Goal: Task Accomplishment & Management: Manage account settings

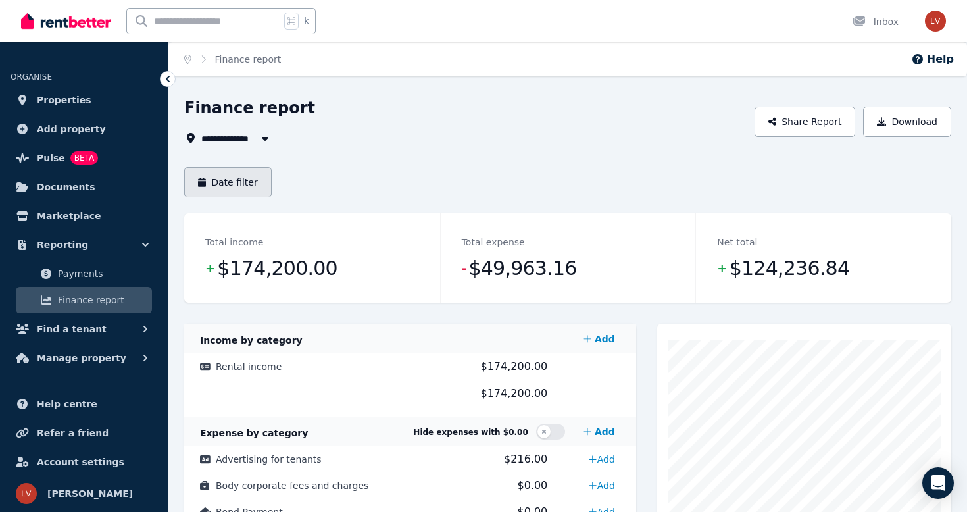
click at [226, 184] on button "Date filter" at bounding box center [227, 182] width 87 height 30
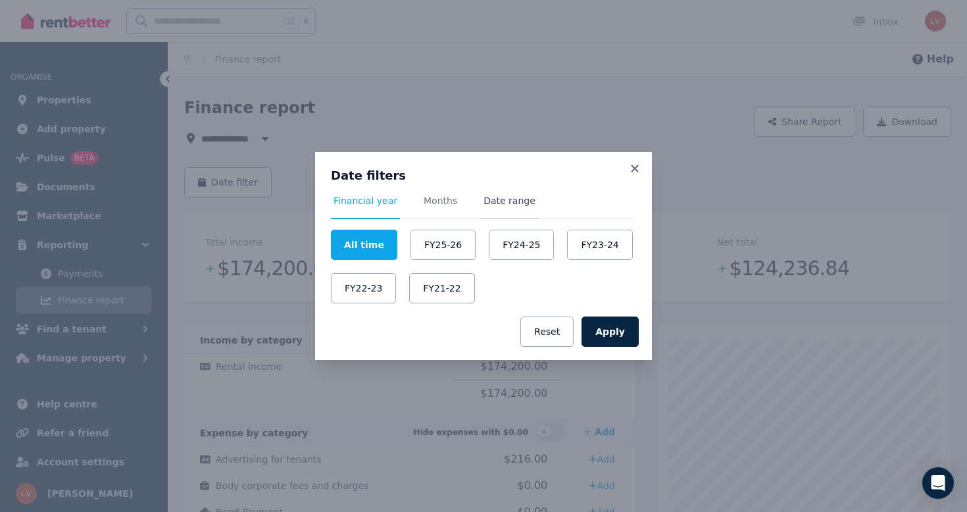
click at [513, 195] on span "Date range" at bounding box center [509, 200] width 52 height 13
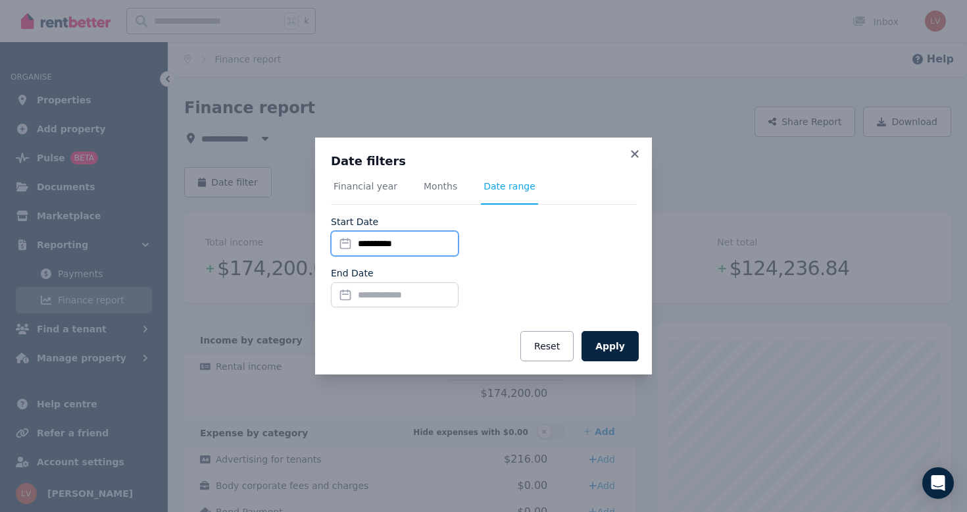
click at [399, 252] on input "**********" at bounding box center [395, 243] width 128 height 25
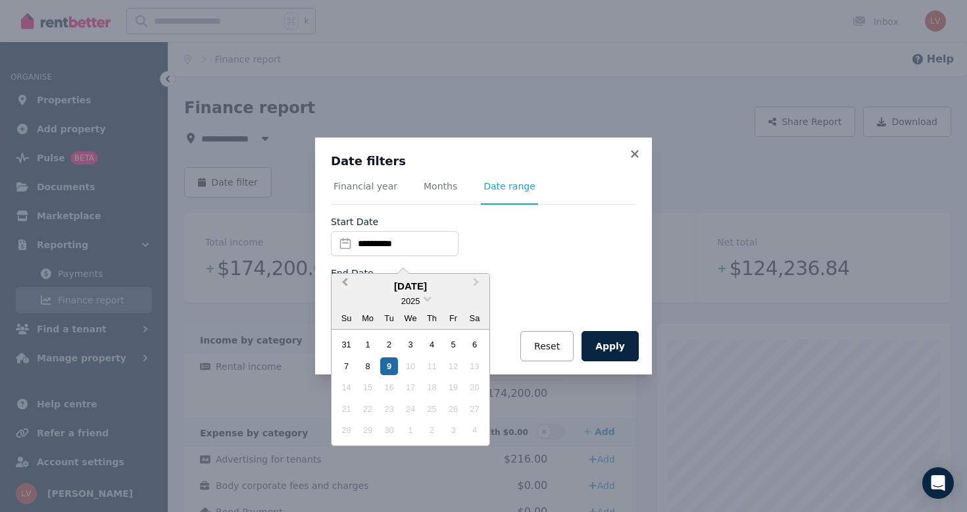
click at [345, 281] on span "Previous Month" at bounding box center [345, 285] width 0 height 20
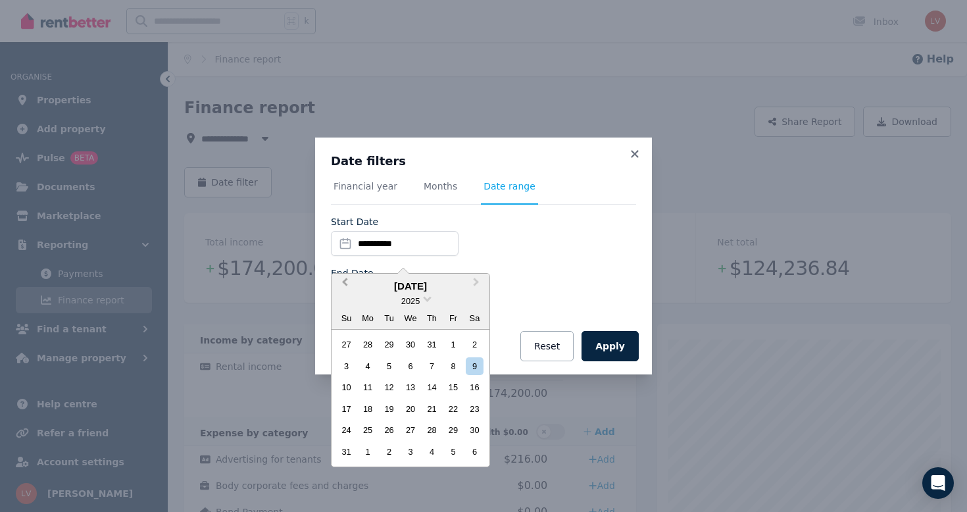
click at [345, 281] on span "Previous Month" at bounding box center [345, 285] width 0 height 20
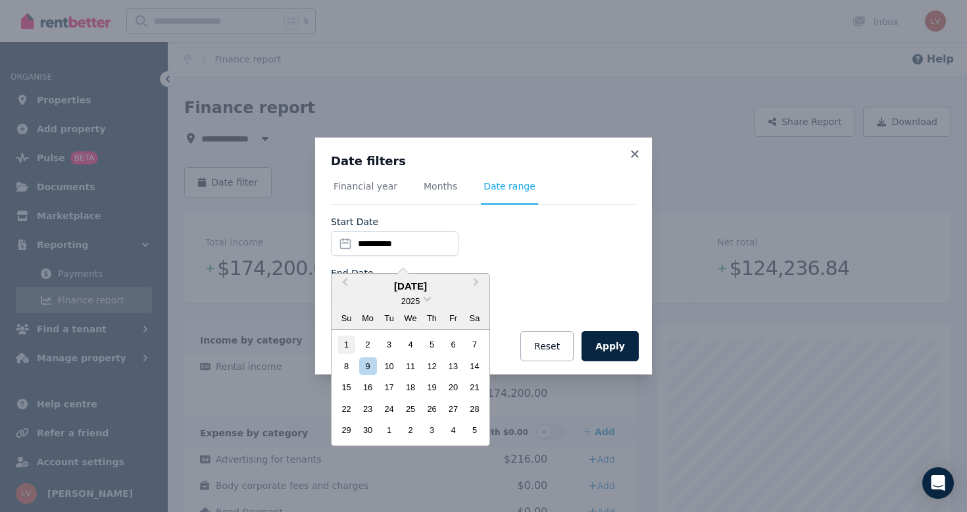
click at [343, 345] on div "1" at bounding box center [346, 344] width 18 height 18
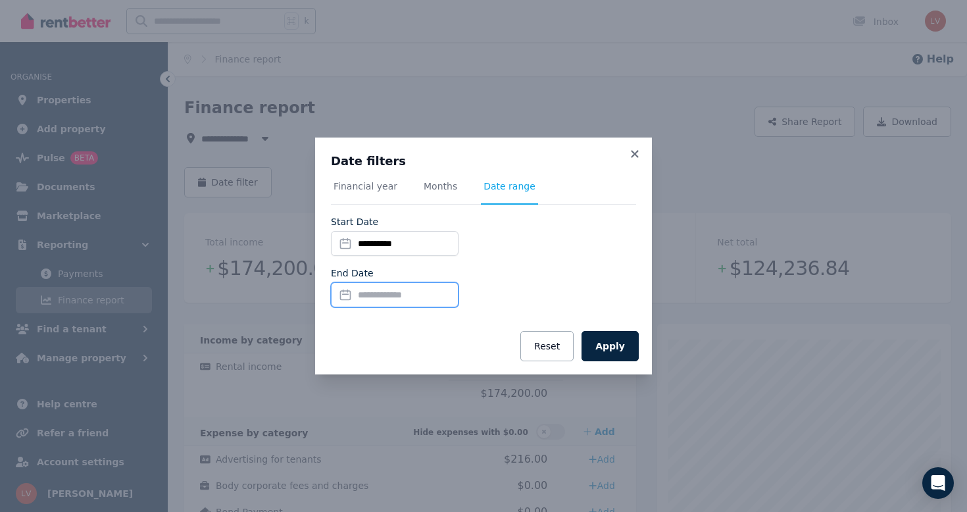
click at [433, 298] on input "End Date" at bounding box center [395, 294] width 128 height 25
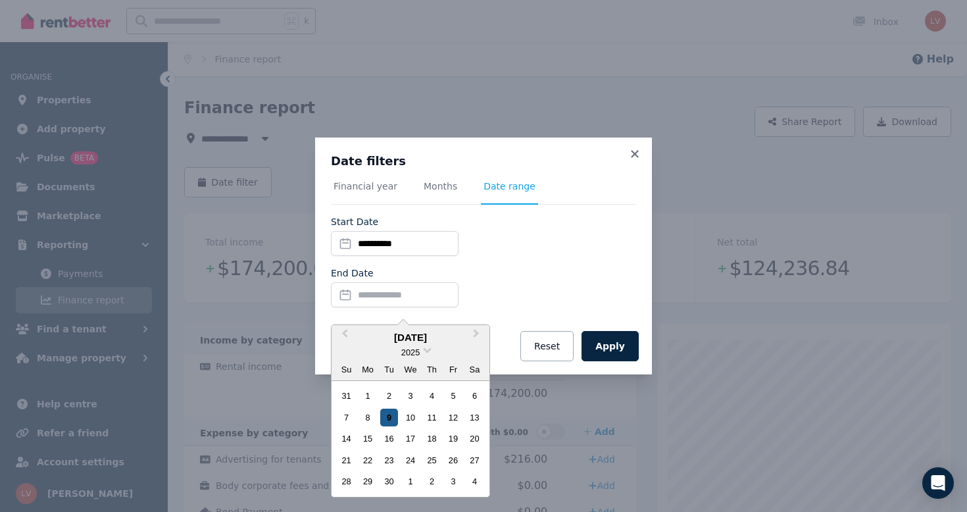
click at [391, 413] on div "9" at bounding box center [389, 417] width 18 height 18
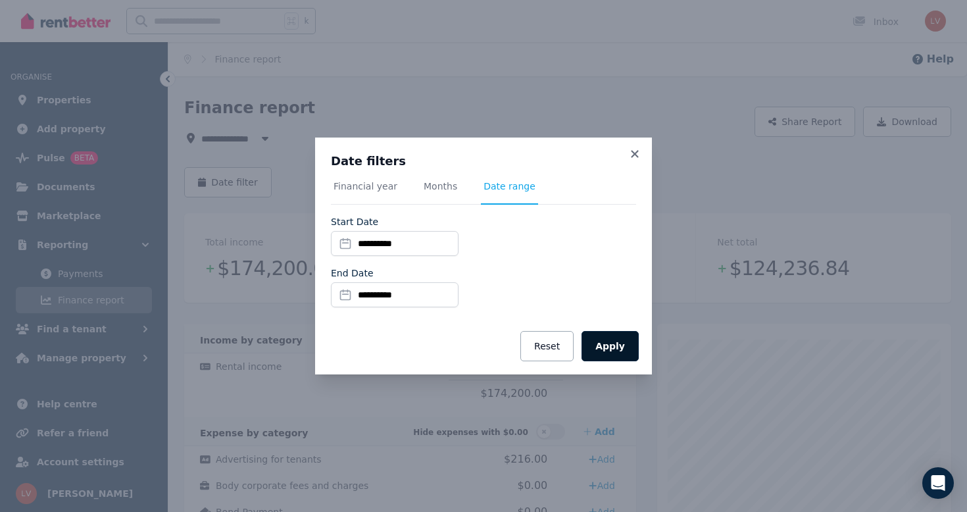
click at [604, 344] on button "Apply" at bounding box center [609, 346] width 57 height 30
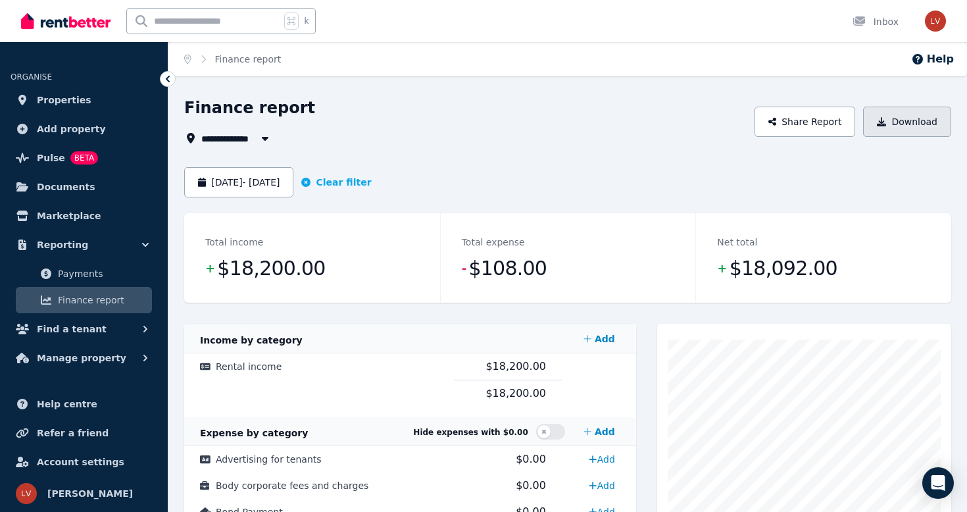
click at [896, 127] on button "Download" at bounding box center [907, 122] width 88 height 30
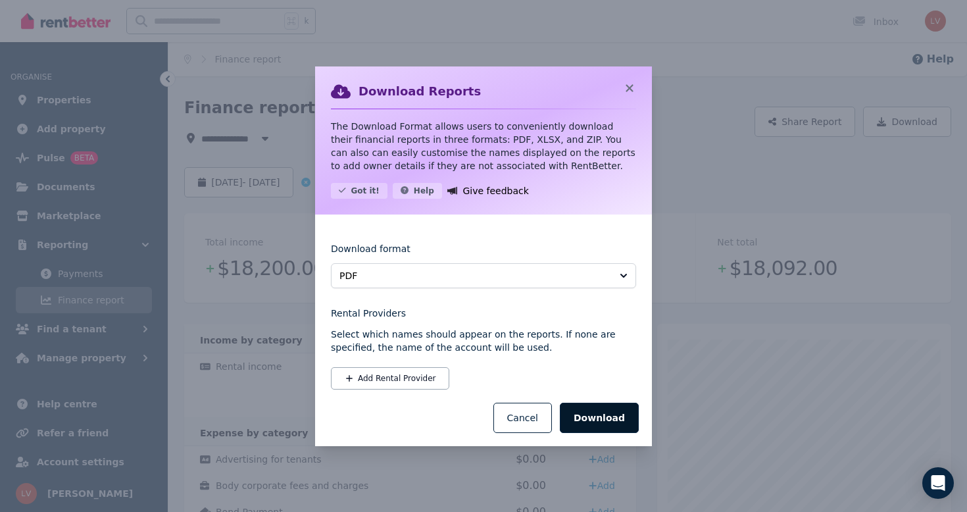
click at [601, 421] on button "Download" at bounding box center [599, 417] width 79 height 30
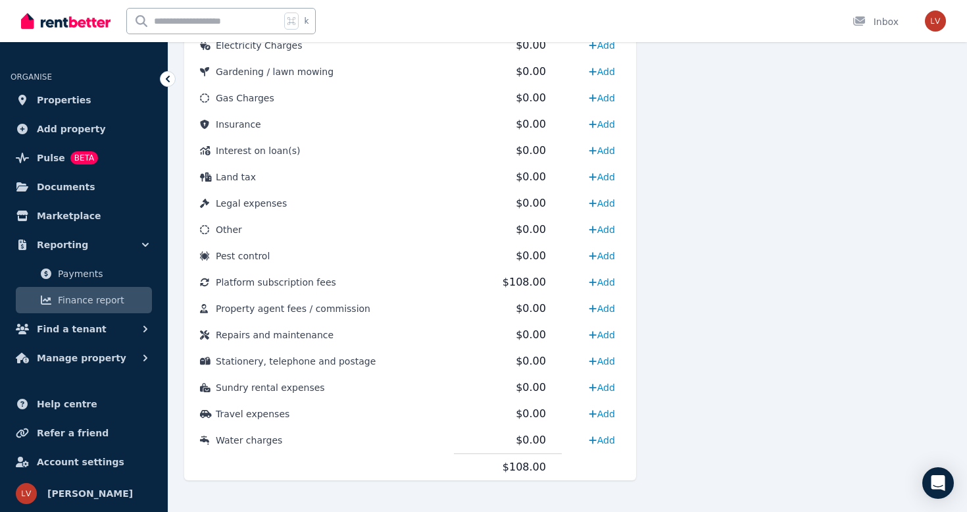
scroll to position [625, 0]
